Goal: Task Accomplishment & Management: Use online tool/utility

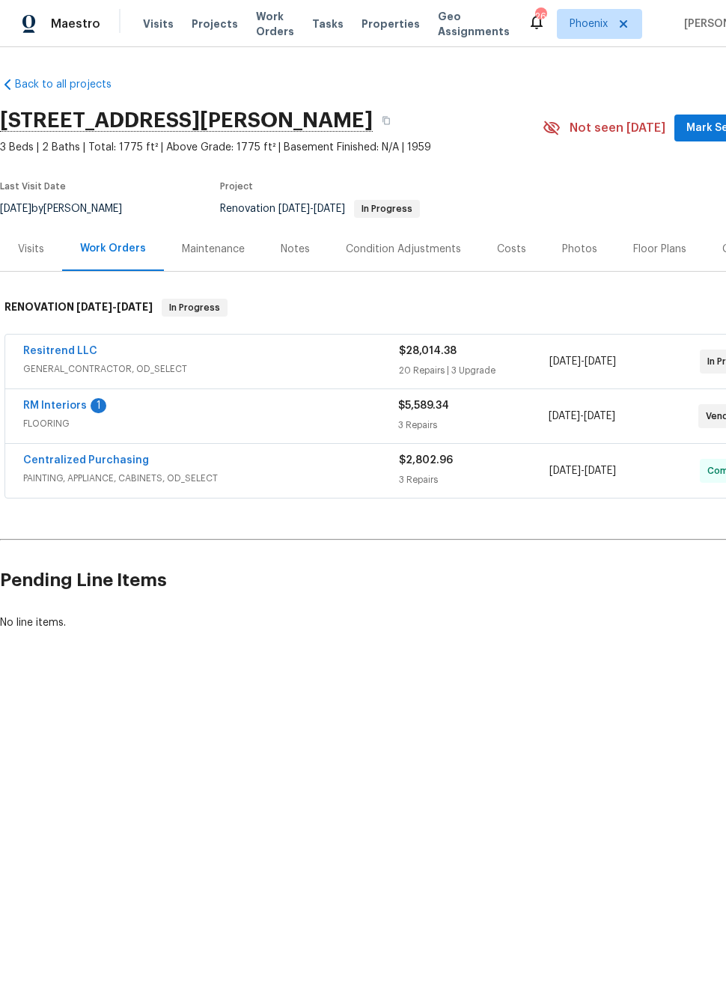
click at [79, 402] on link "RM Interiors" at bounding box center [55, 406] width 64 height 10
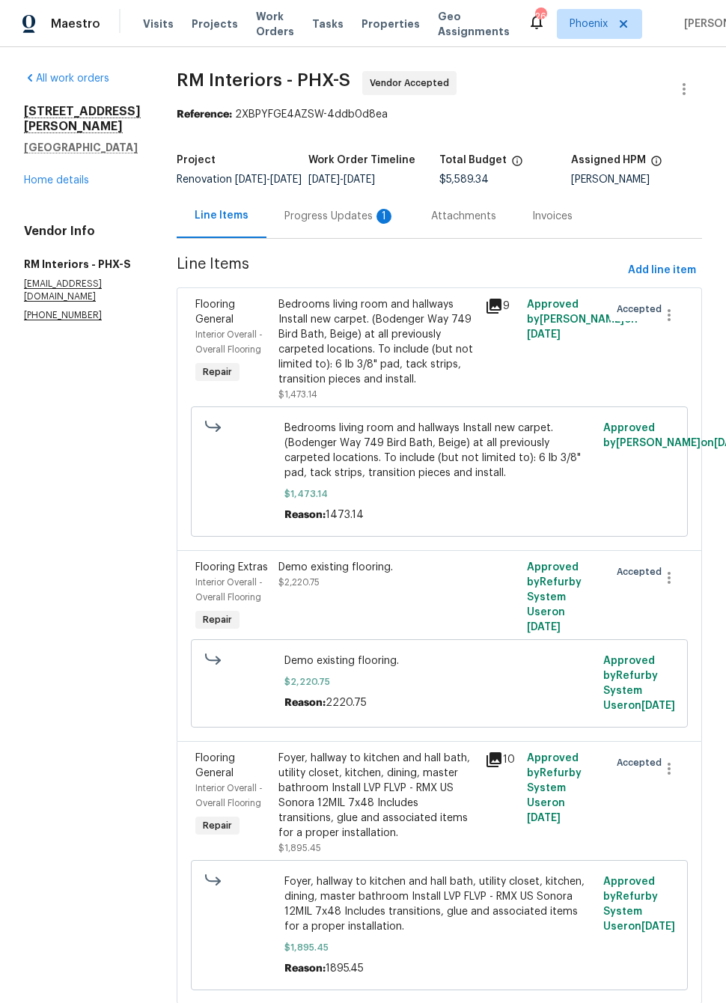
click at [356, 224] on div "Progress Updates 1" at bounding box center [339, 216] width 111 height 15
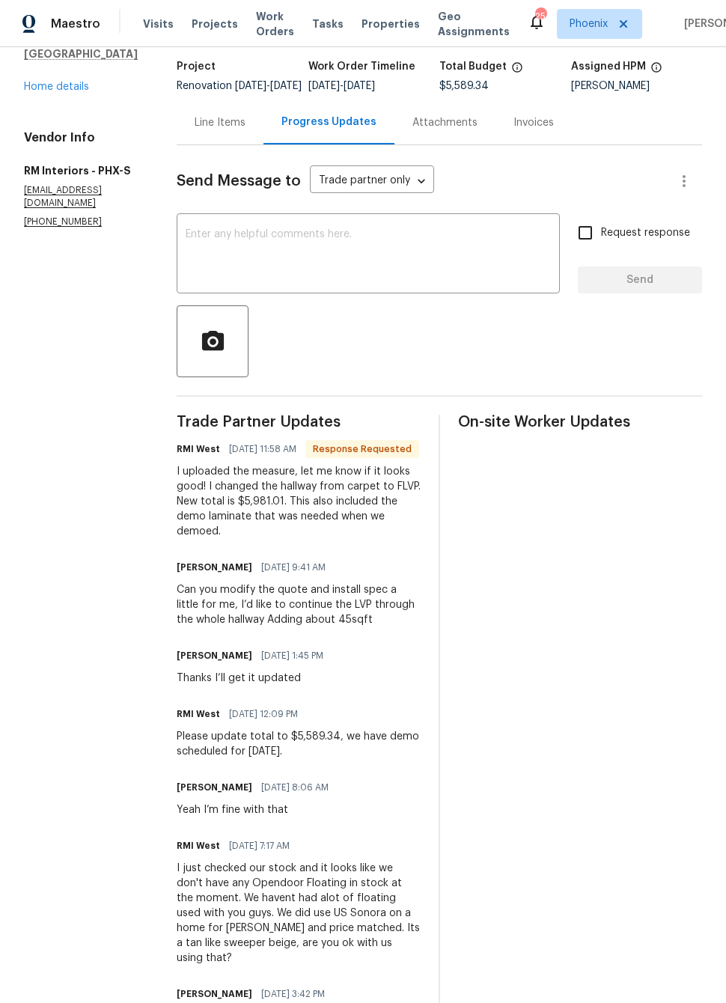
scroll to position [94, 0]
click at [222, 130] on div "Line Items" at bounding box center [220, 122] width 51 height 15
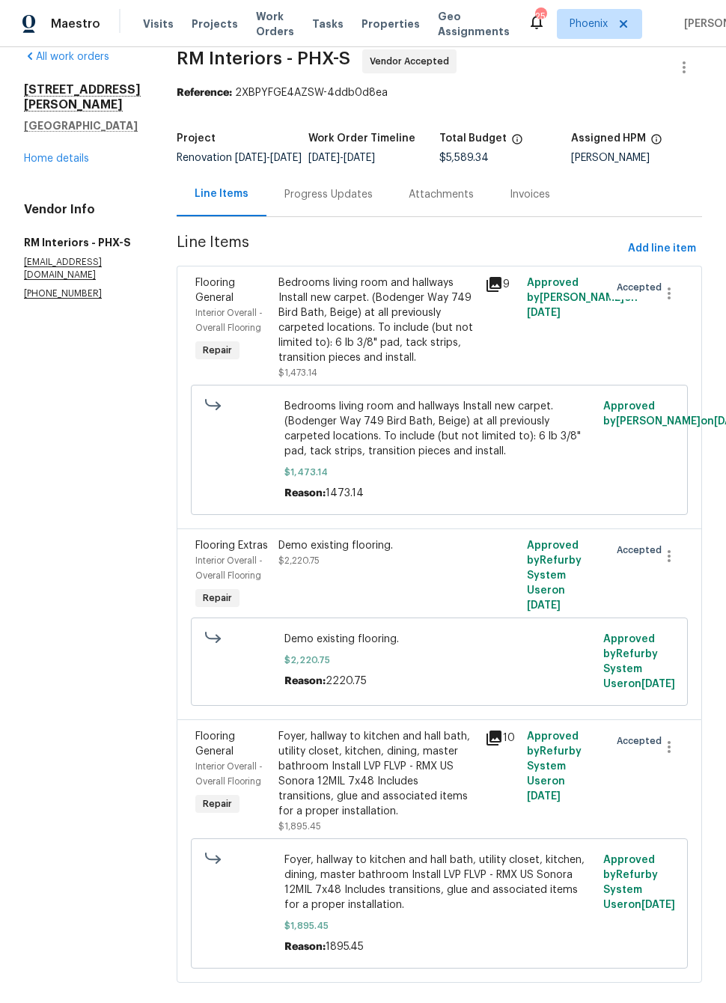
click at [326, 202] on div "Progress Updates" at bounding box center [328, 194] width 88 height 15
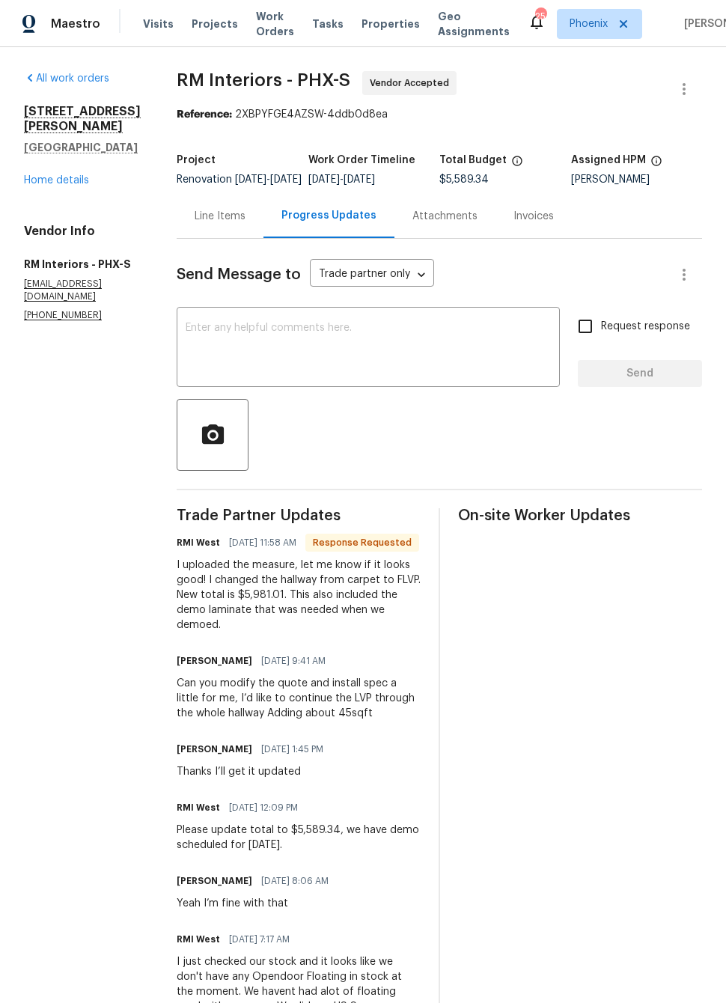
click at [424, 224] on div "Attachments" at bounding box center [445, 216] width 65 height 15
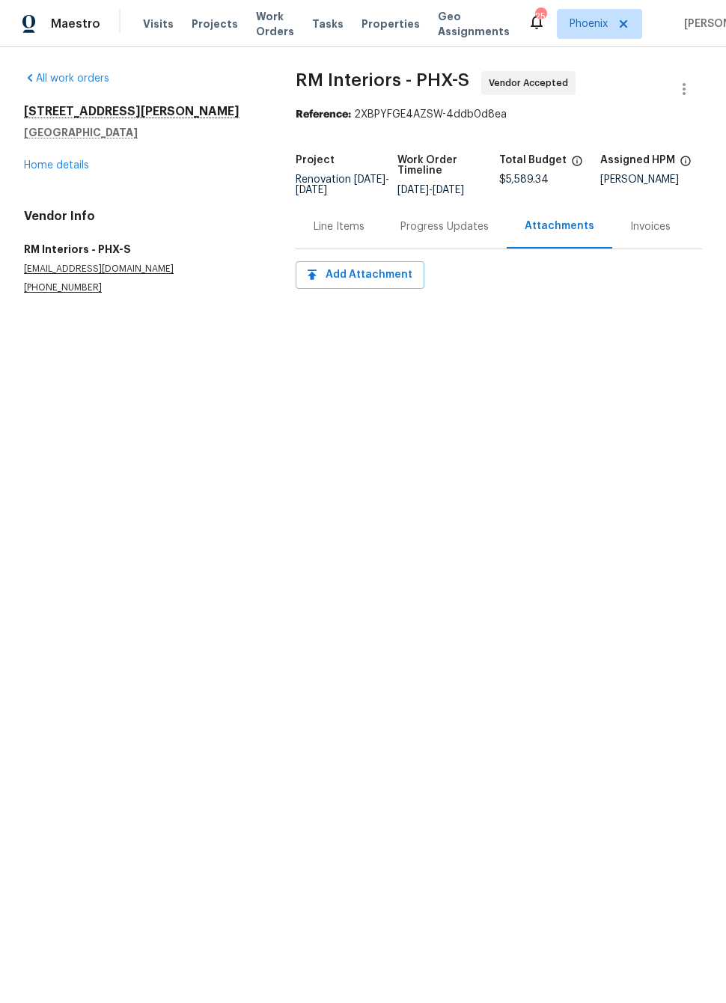
click at [320, 234] on div "Line Items" at bounding box center [339, 226] width 51 height 15
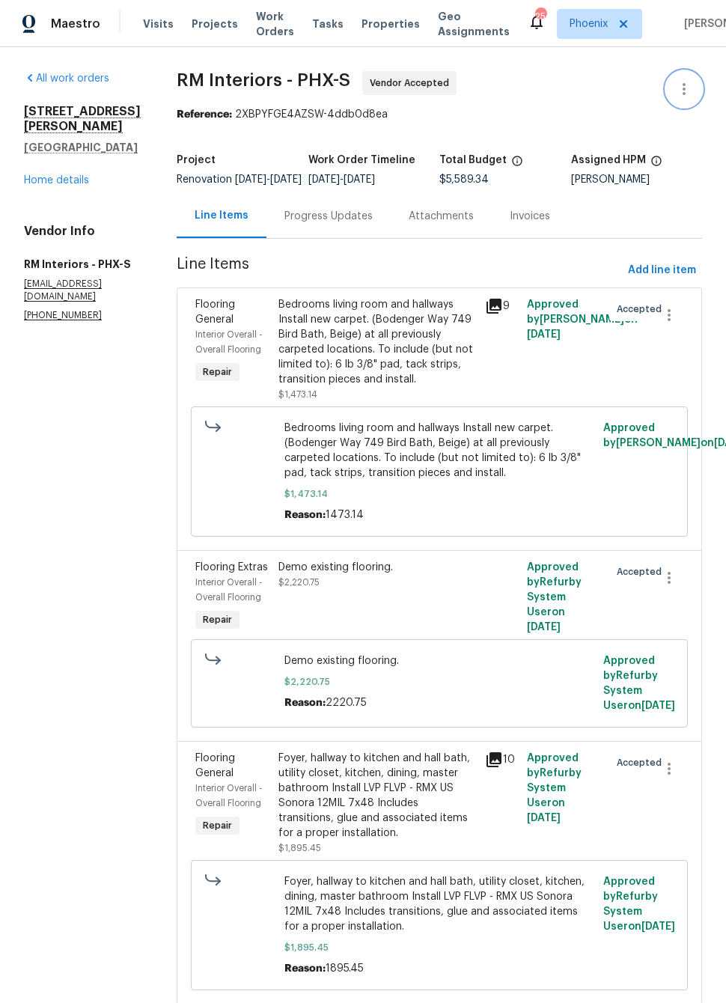
click at [686, 93] on icon "button" at bounding box center [684, 89] width 18 height 18
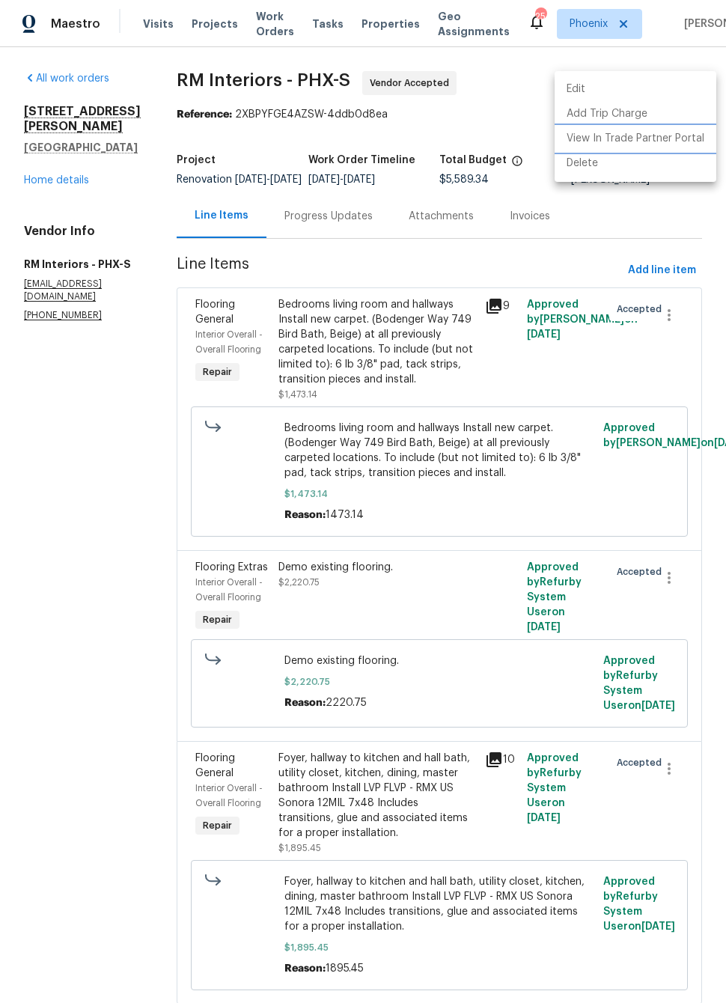
click at [684, 141] on li "View In Trade Partner Portal" at bounding box center [636, 139] width 162 height 25
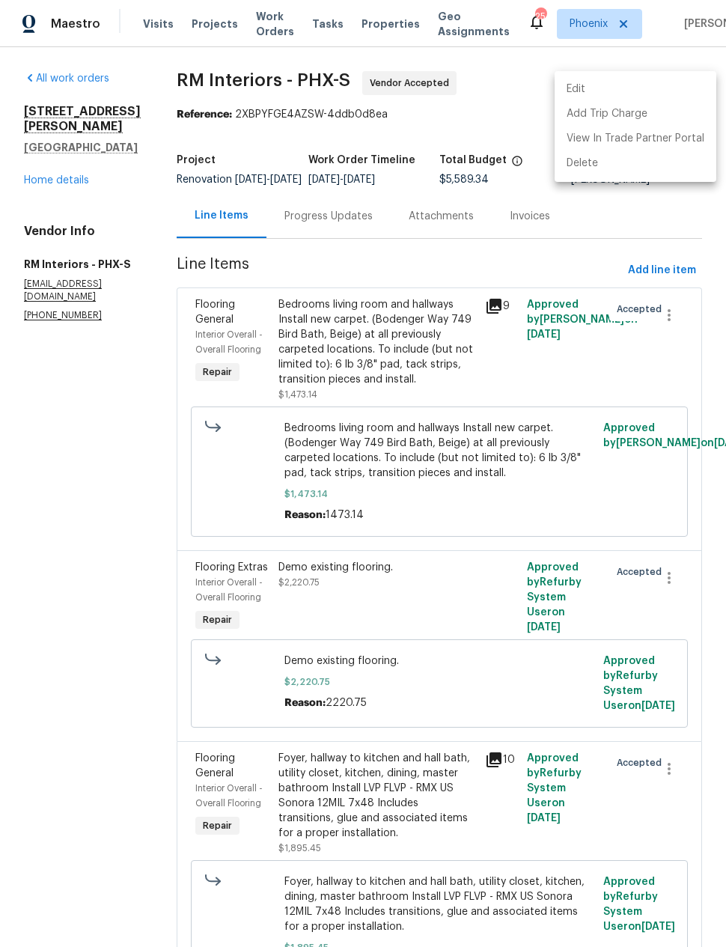
click at [94, 669] on div at bounding box center [363, 473] width 726 height 947
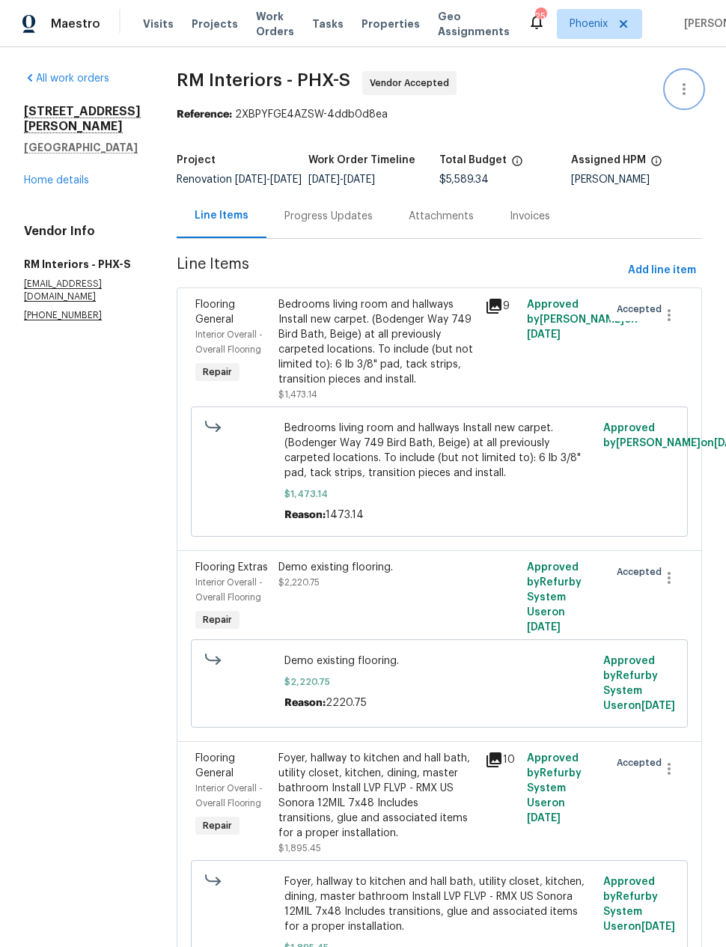
click at [682, 91] on icon "button" at bounding box center [684, 89] width 18 height 18
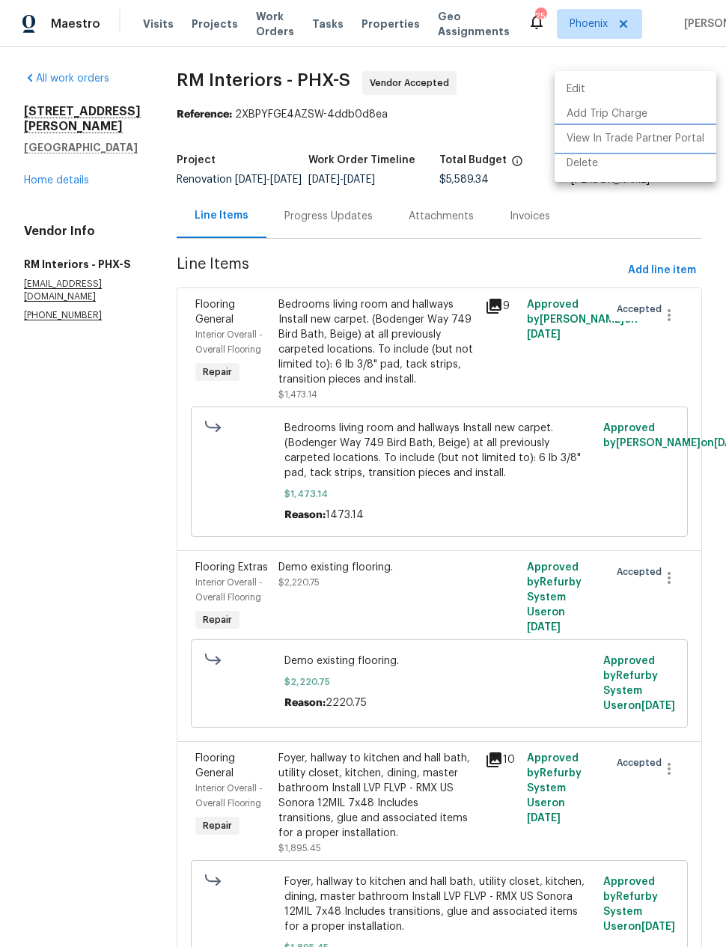
click at [676, 138] on li "View In Trade Partner Portal" at bounding box center [636, 139] width 162 height 25
